Goal: Task Accomplishment & Management: Manage account settings

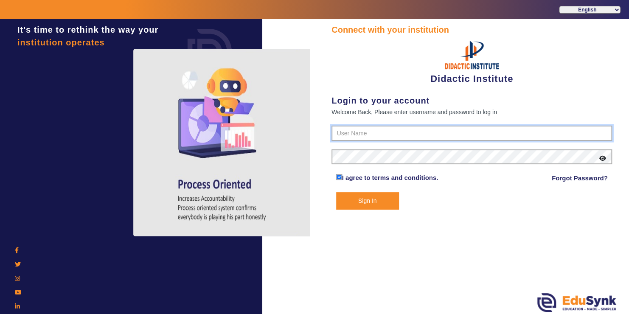
type input "9571262802"
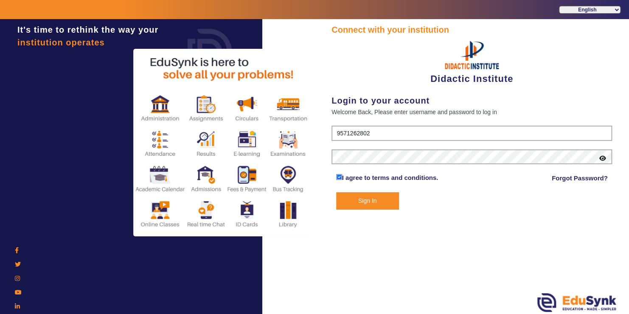
click at [360, 192] on button "Sign In" at bounding box center [367, 200] width 63 height 17
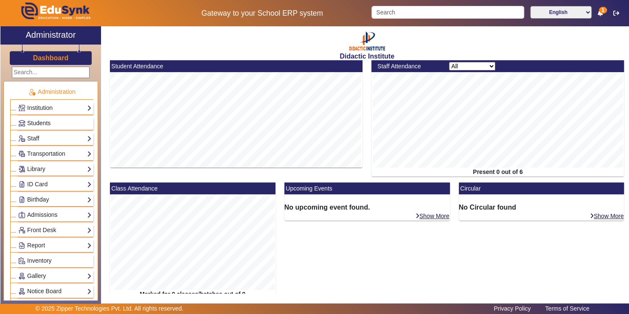
click at [40, 121] on span "Students" at bounding box center [38, 123] width 23 height 7
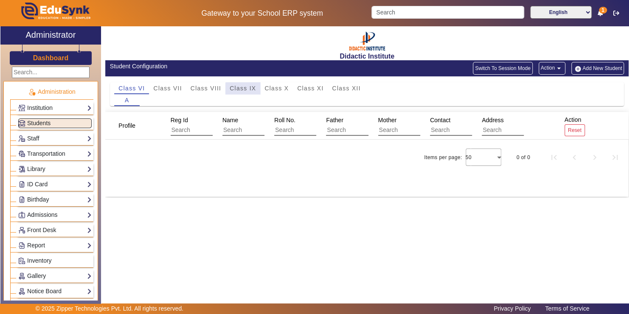
click at [244, 89] on span "Class IX" at bounding box center [242, 88] width 26 height 6
click at [276, 90] on span "Class X" at bounding box center [276, 88] width 24 height 6
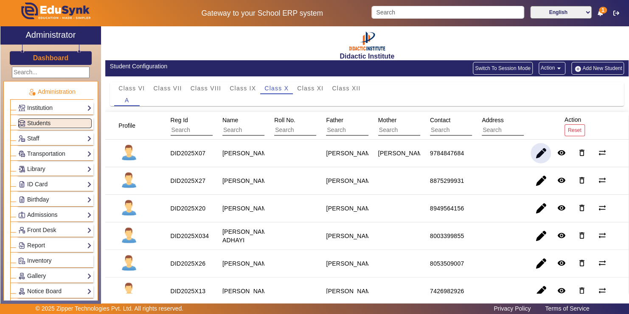
click at [537, 155] on span "button" at bounding box center [540, 153] width 20 height 20
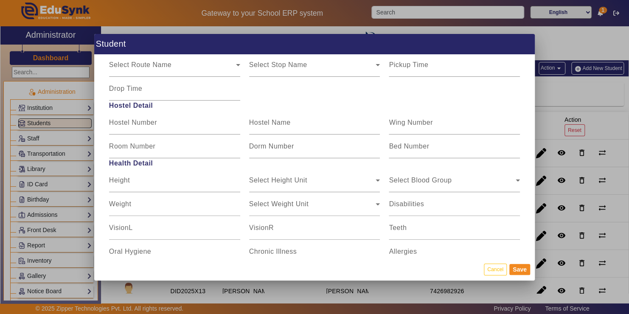
scroll to position [1113, 0]
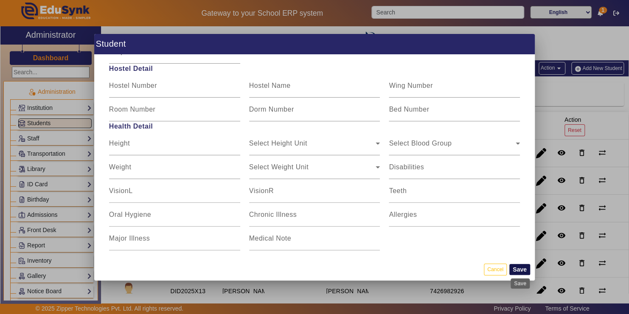
click at [519, 272] on button "Save" at bounding box center [519, 269] width 21 height 11
click at [519, 266] on button "Save" at bounding box center [519, 269] width 21 height 11
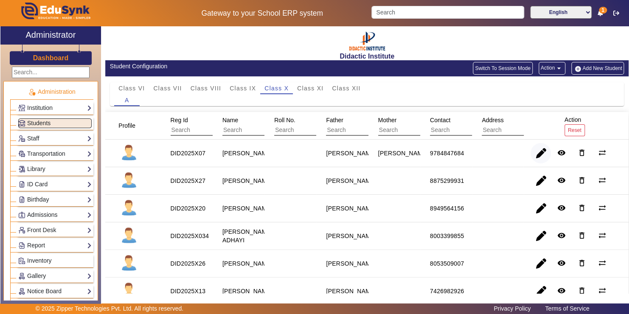
click at [540, 154] on span "button" at bounding box center [540, 153] width 20 height 20
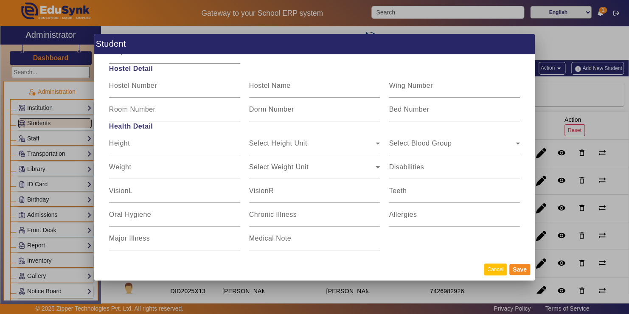
click at [497, 266] on button "Cancel" at bounding box center [495, 268] width 23 height 11
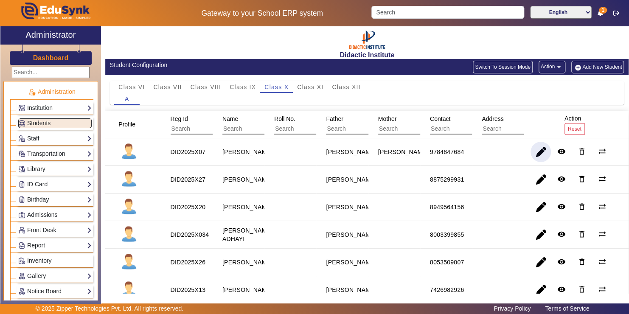
scroll to position [0, 0]
